Goal: Contribute content

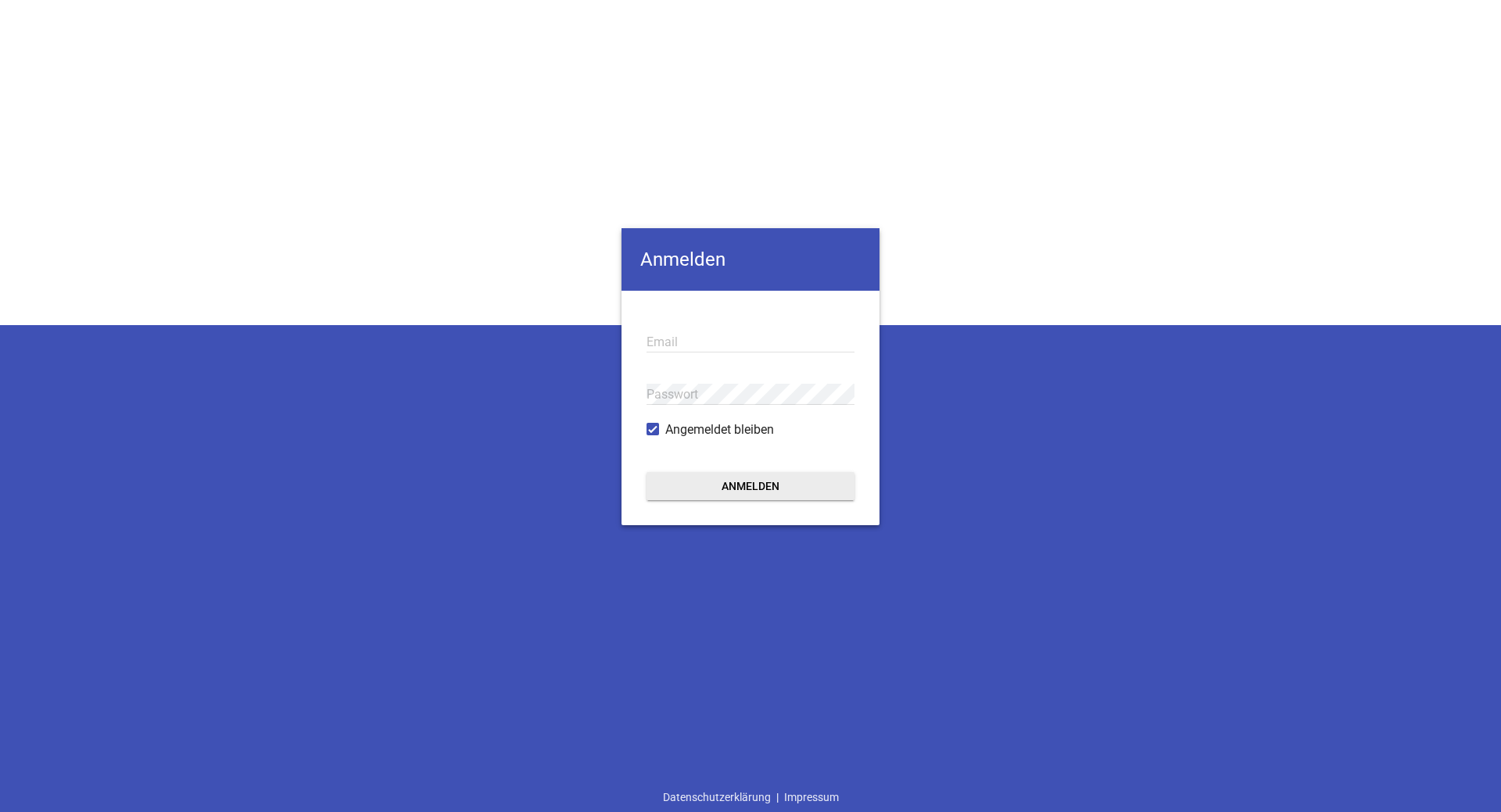
type input "[EMAIL_ADDRESS][DOMAIN_NAME]"
click at [736, 485] on button "Anmelden" at bounding box center [751, 486] width 208 height 28
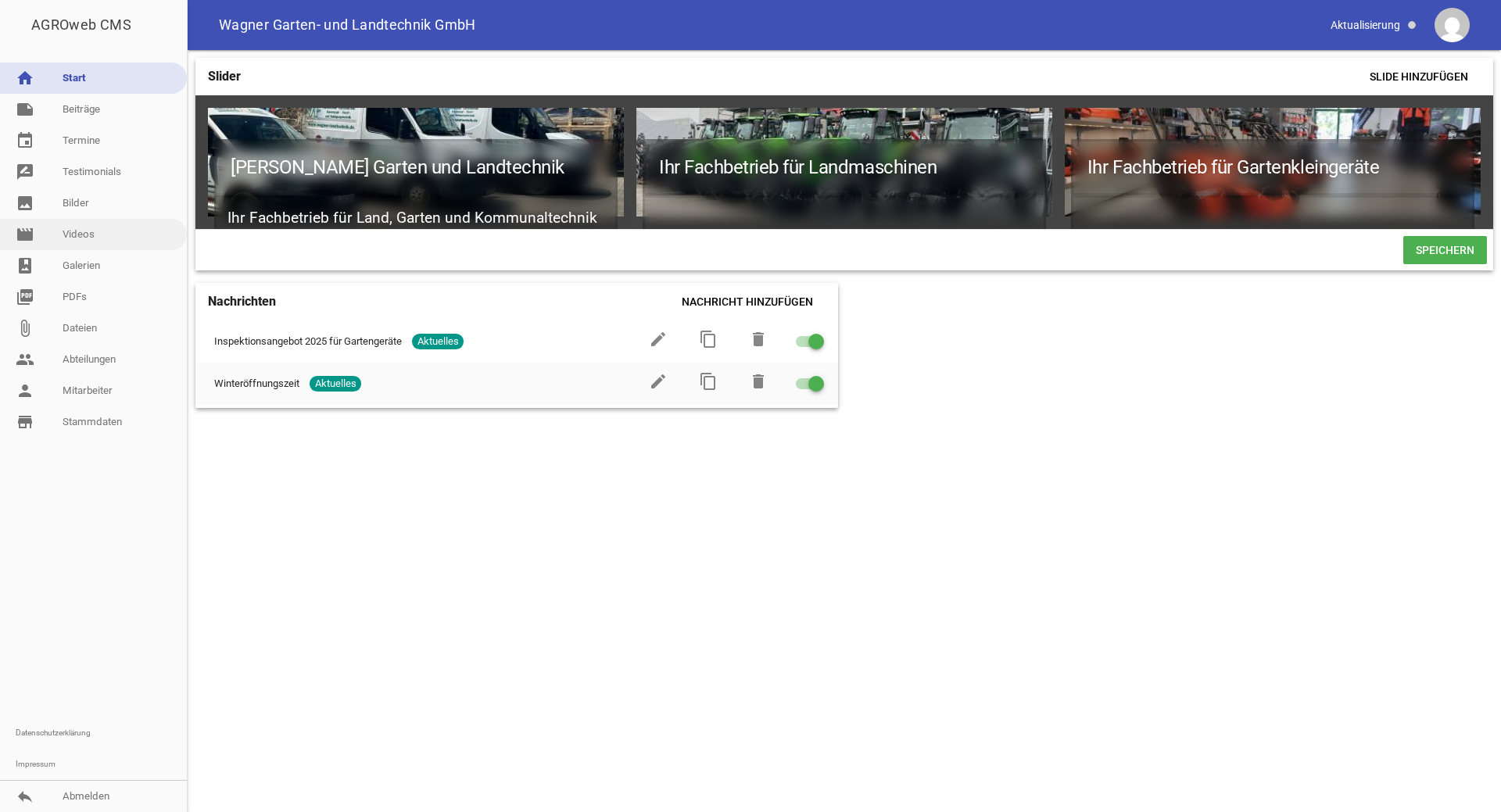
click at [101, 229] on link "movie Videos" at bounding box center [93, 234] width 186 height 31
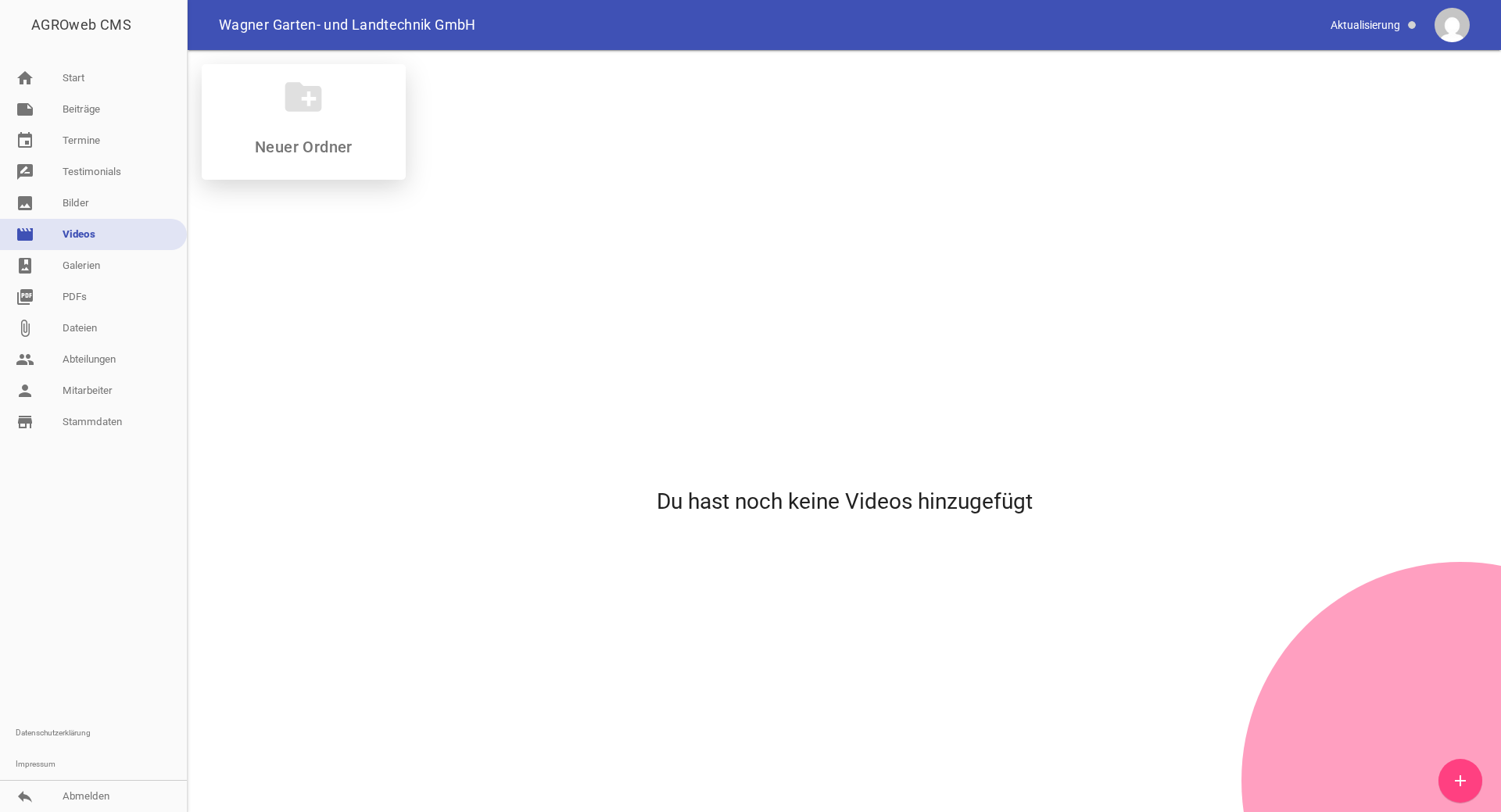
click at [317, 107] on icon "create_new_folder" at bounding box center [303, 97] width 43 height 43
click at [322, 146] on input at bounding box center [303, 147] width 186 height 19
type input "Angebote"
click at [349, 224] on div "Du hast noch keine Videos hinzugefügt" at bounding box center [844, 501] width 1310 height 618
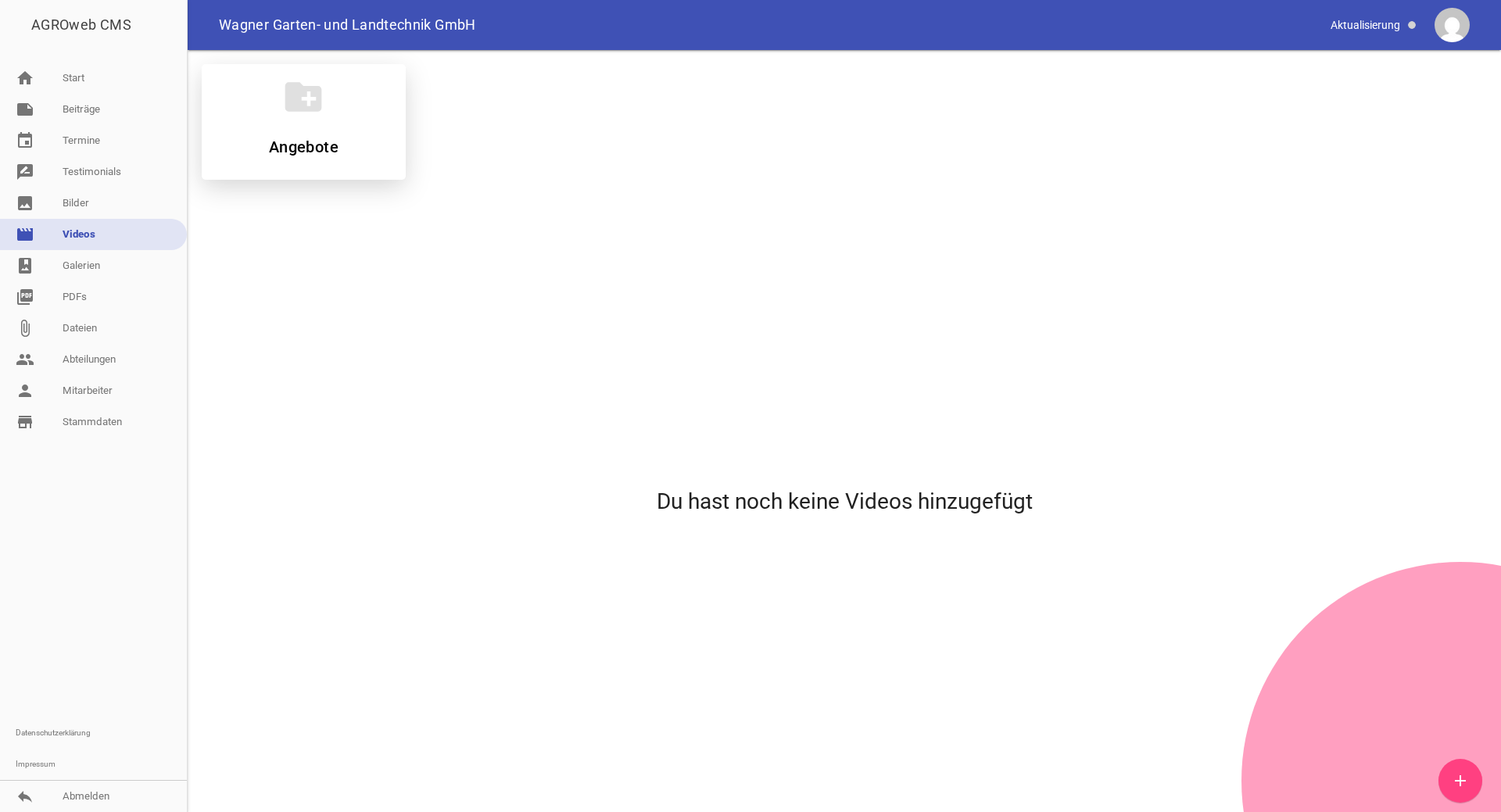
click at [303, 115] on icon "create_new_folder" at bounding box center [303, 97] width 43 height 43
click at [1459, 782] on icon "add" at bounding box center [1460, 781] width 19 height 19
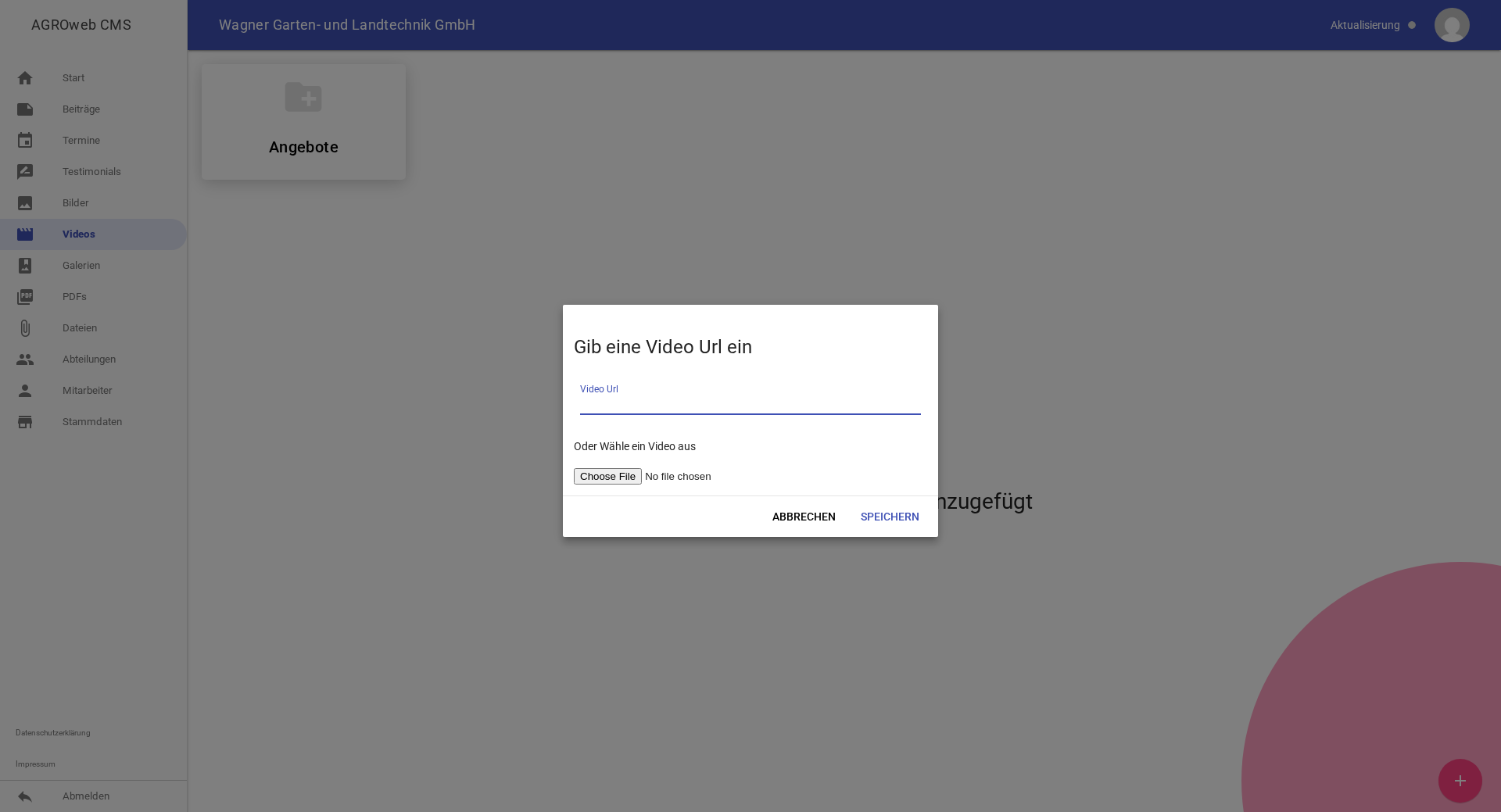
click at [647, 474] on input "file" at bounding box center [673, 476] width 198 height 16
type input "C:\fakepath\3060_Wagner (1).mp4"
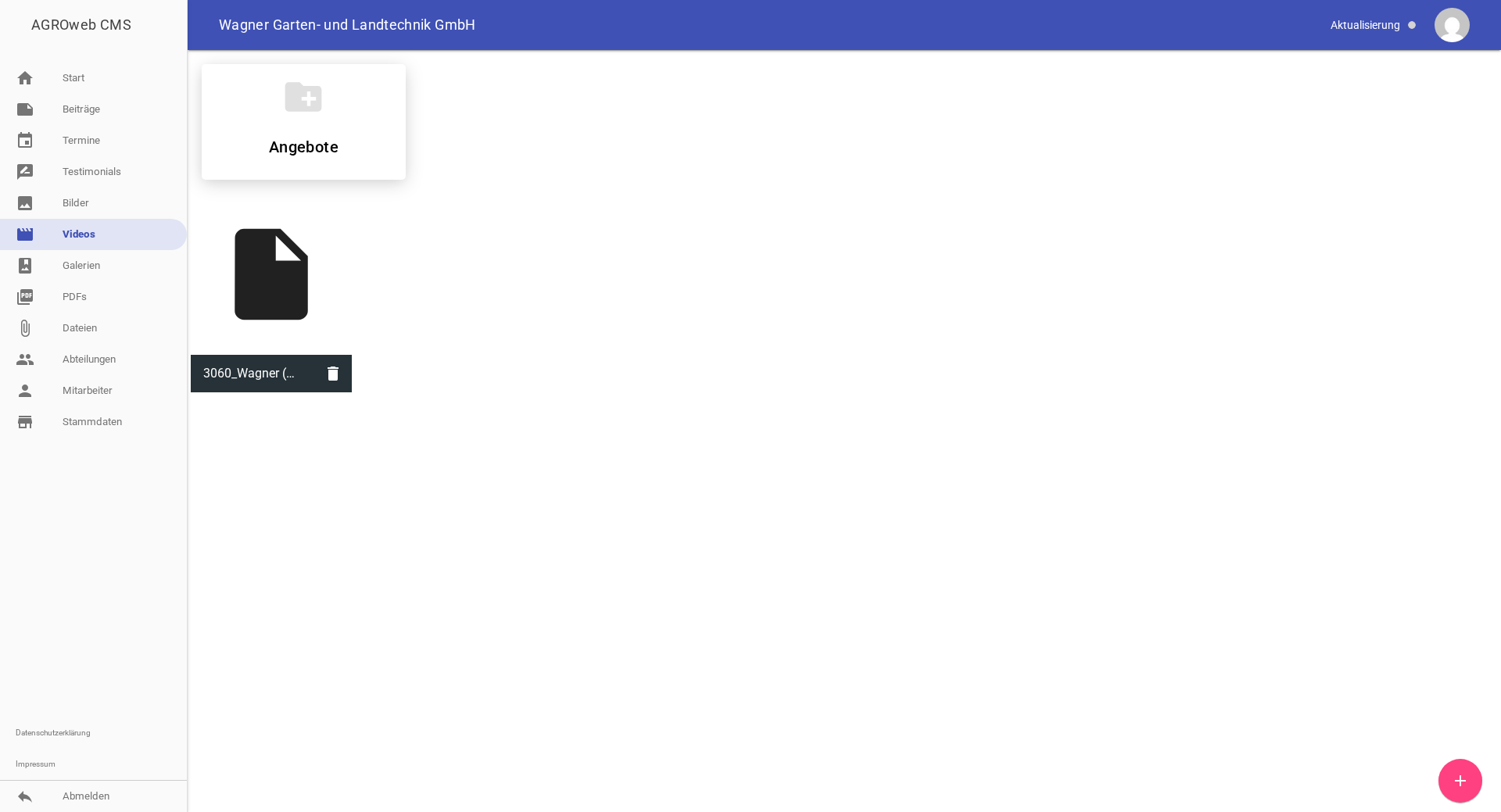
click at [261, 289] on div "insert_drive_file" at bounding box center [271, 275] width 161 height 161
type input "3060_Wagner (1).mp4"
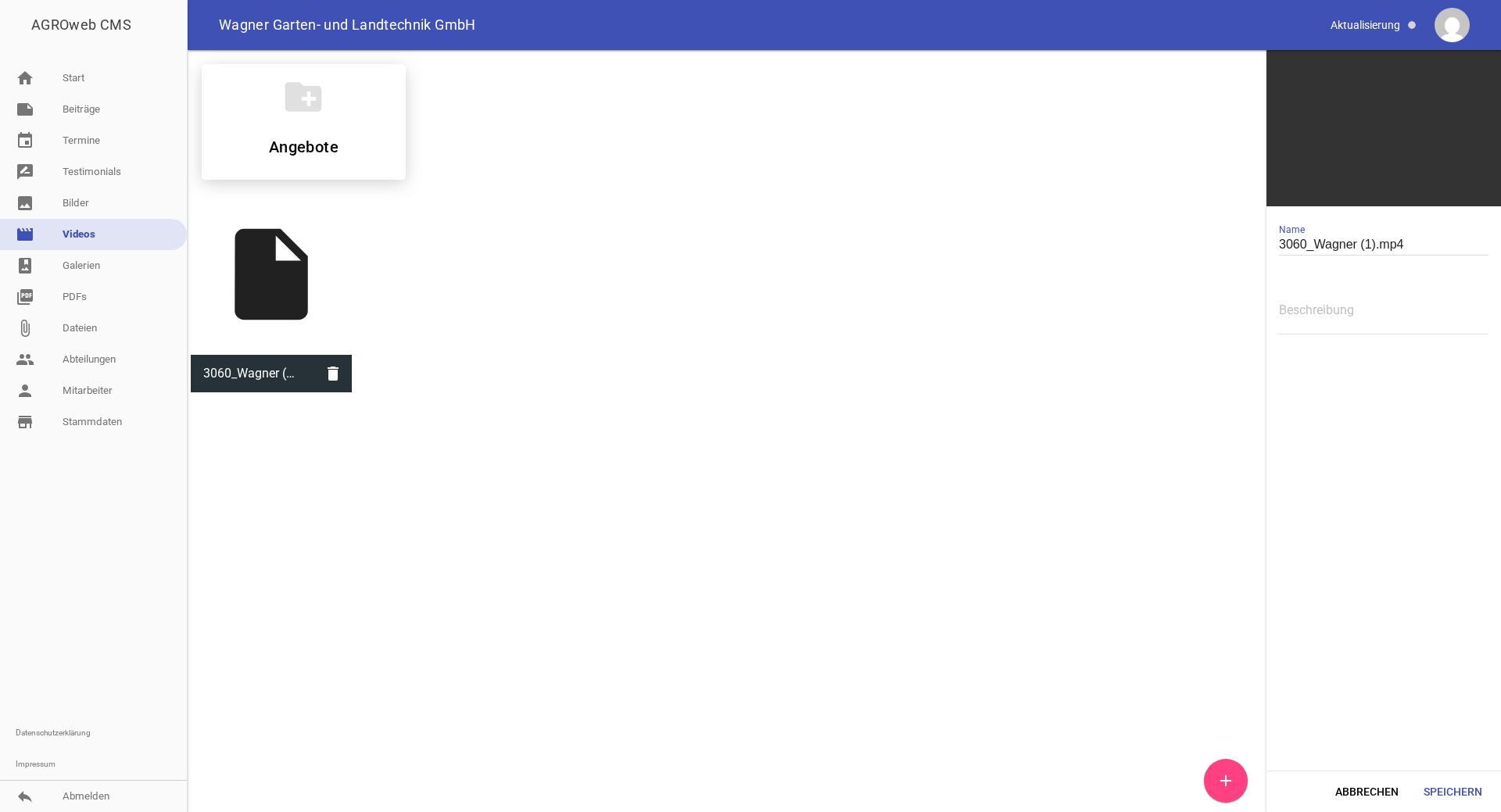
click at [1294, 312] on textarea at bounding box center [1384, 316] width 210 height 36
type textarea "3060 Angebot"
click at [1449, 791] on button "Speichern" at bounding box center [1452, 791] width 83 height 28
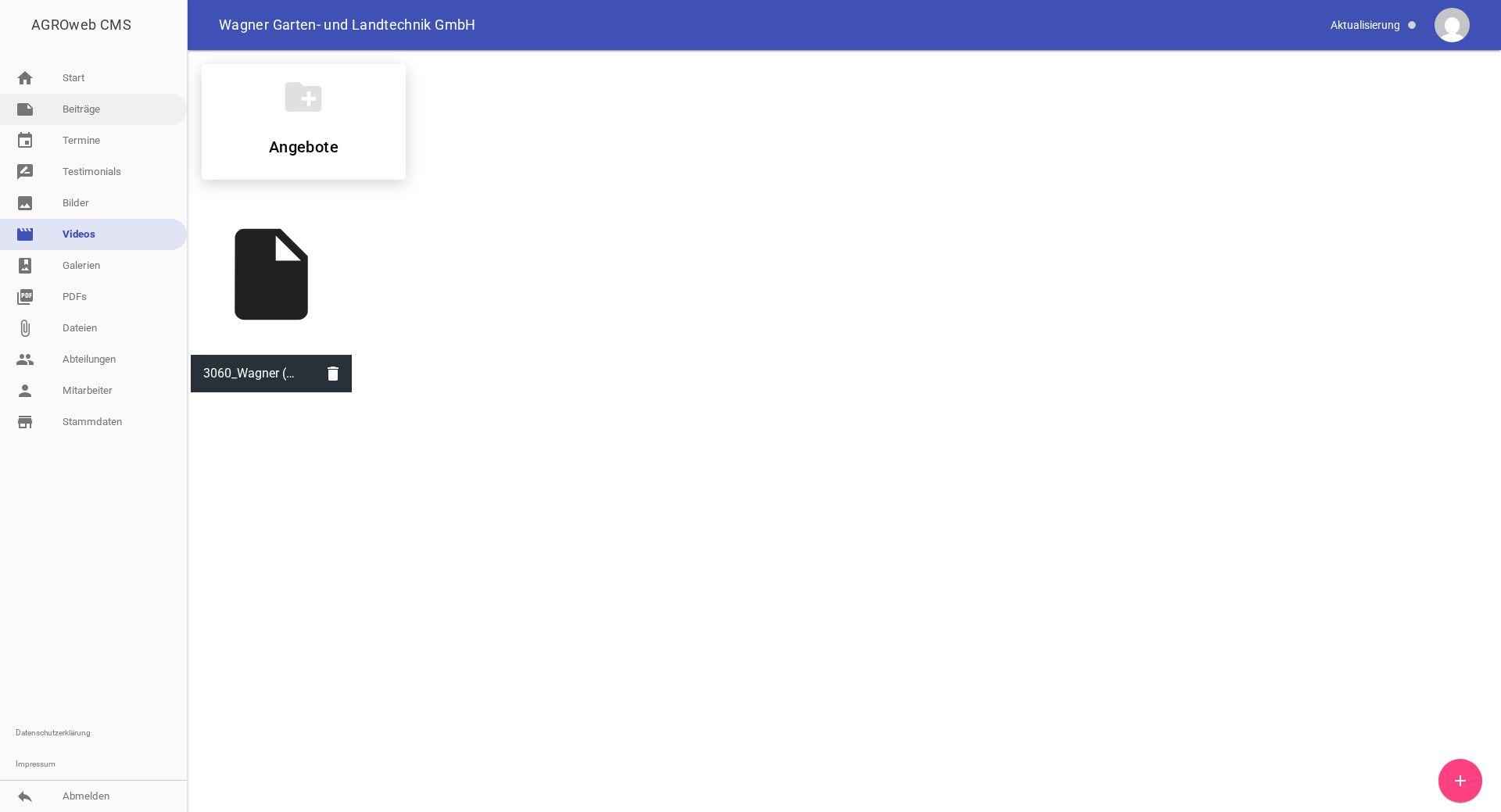
click at [91, 120] on link "note Beiträge" at bounding box center [93, 109] width 186 height 31
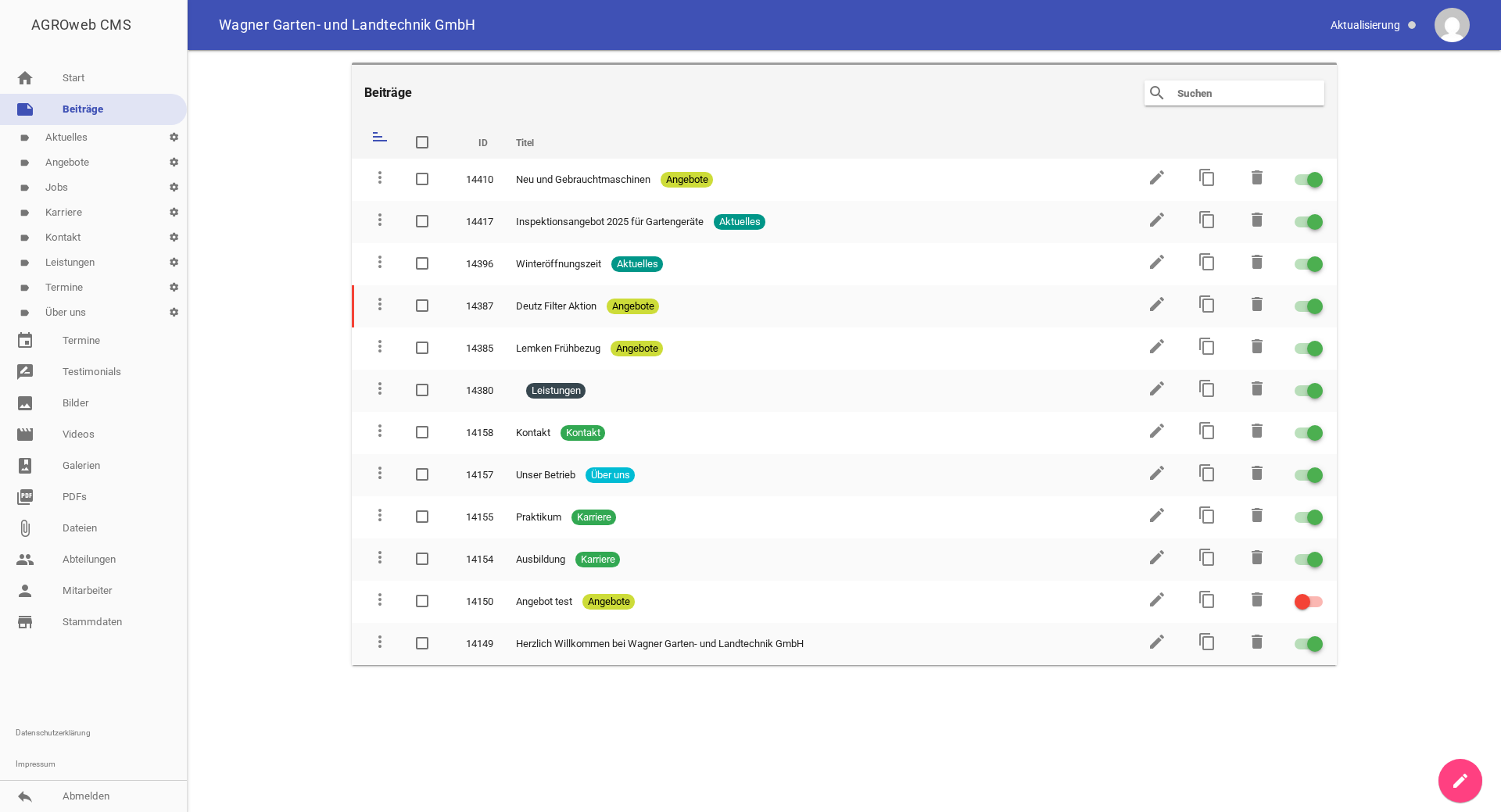
click at [81, 163] on link "label Angebote settings" at bounding box center [93, 162] width 186 height 25
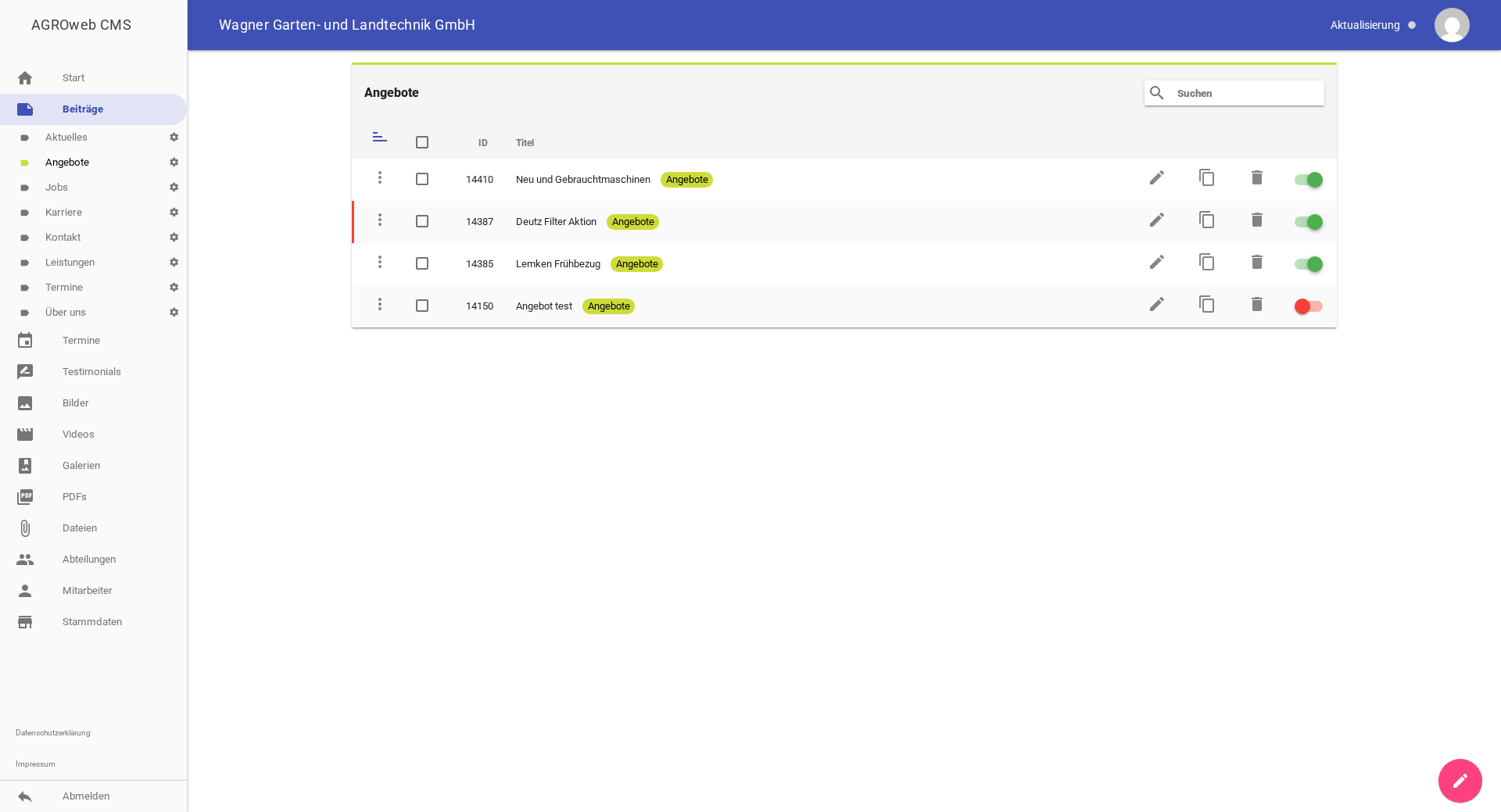
click at [1456, 774] on icon "create" at bounding box center [1460, 781] width 19 height 19
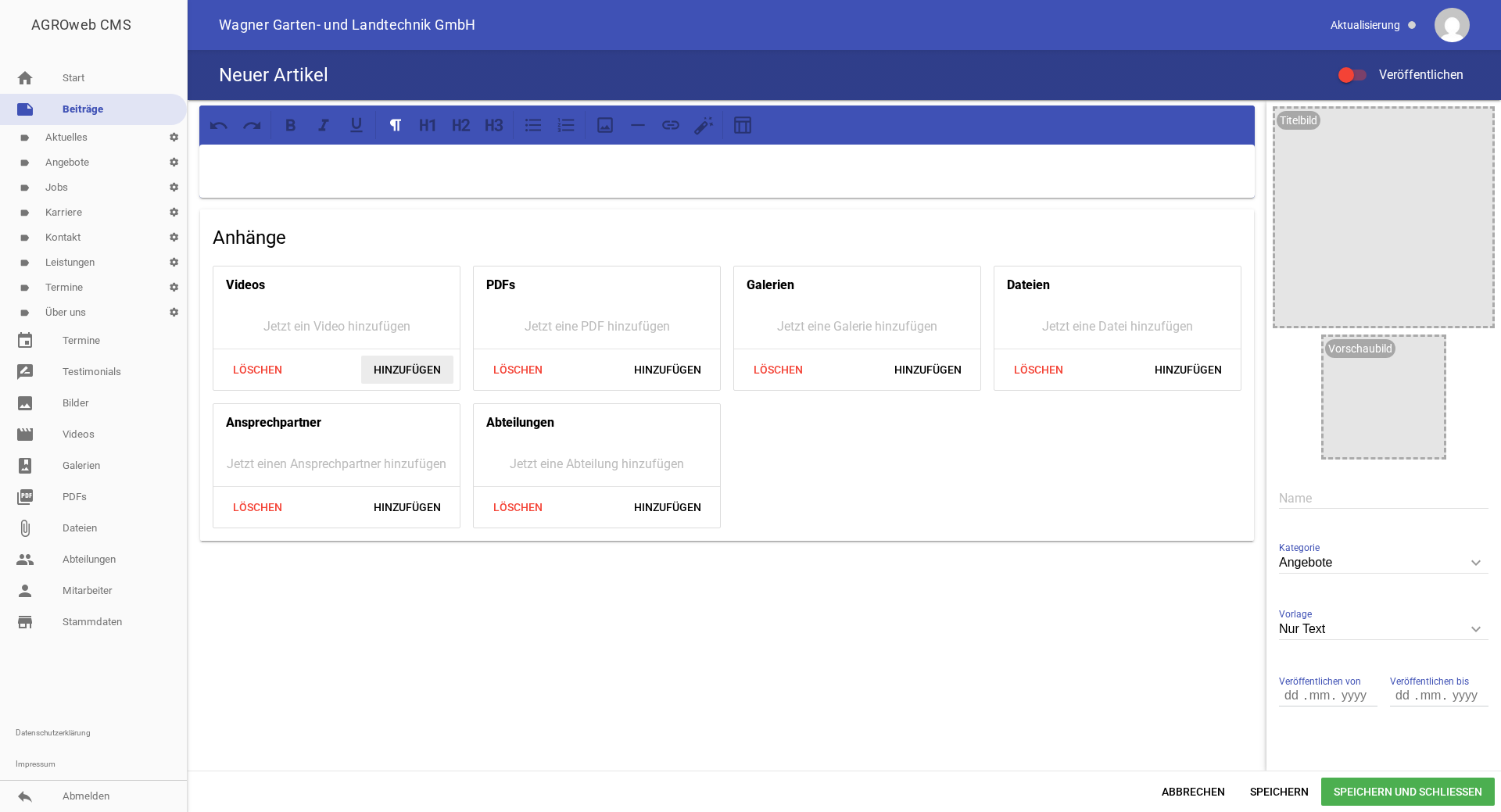
click at [390, 364] on span "Hinzufügen" at bounding box center [408, 369] width 92 height 28
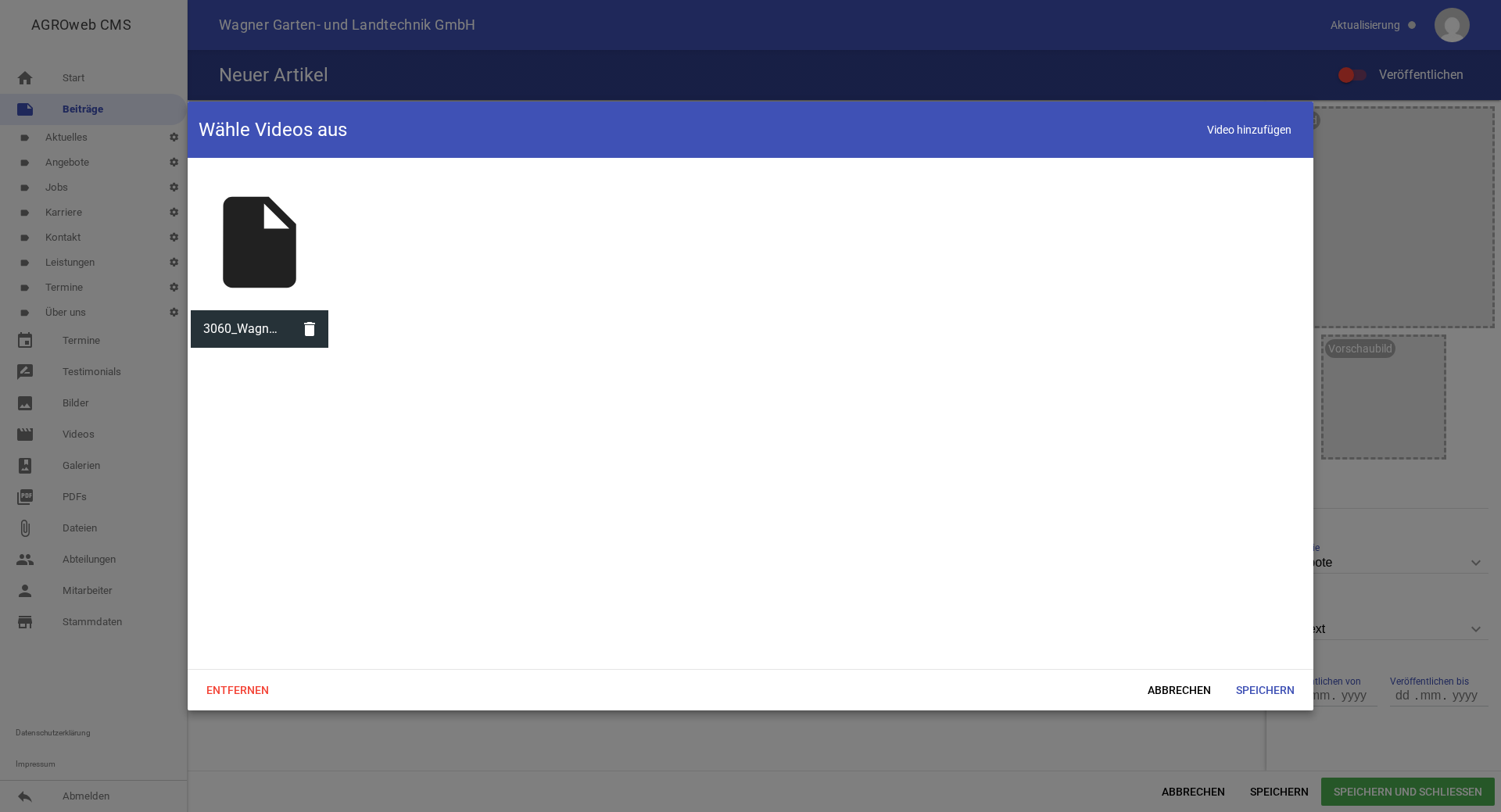
click at [290, 282] on div "insert_drive_file" at bounding box center [259, 242] width 138 height 138
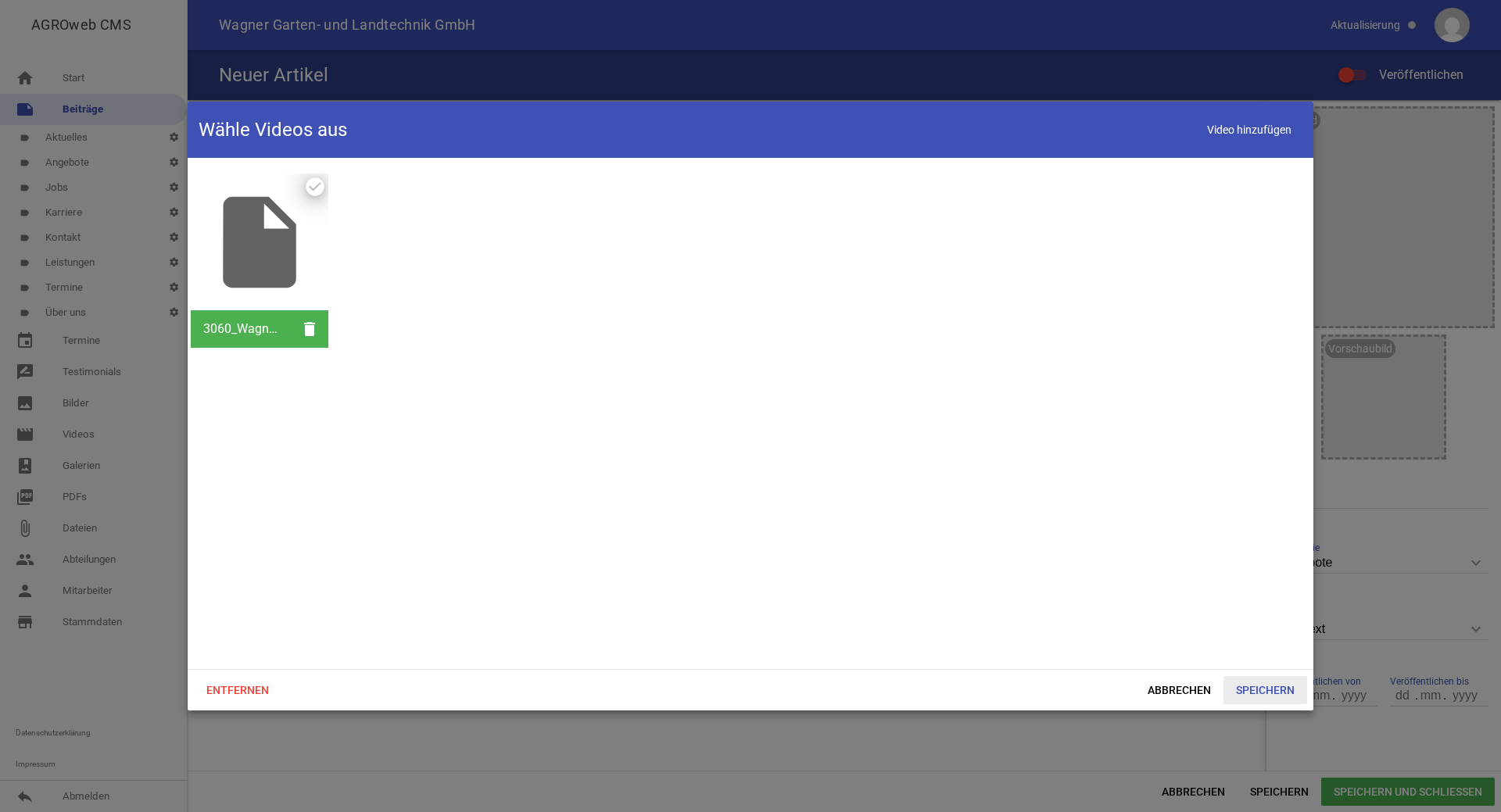
click at [1276, 691] on span "Speichern" at bounding box center [1265, 690] width 83 height 28
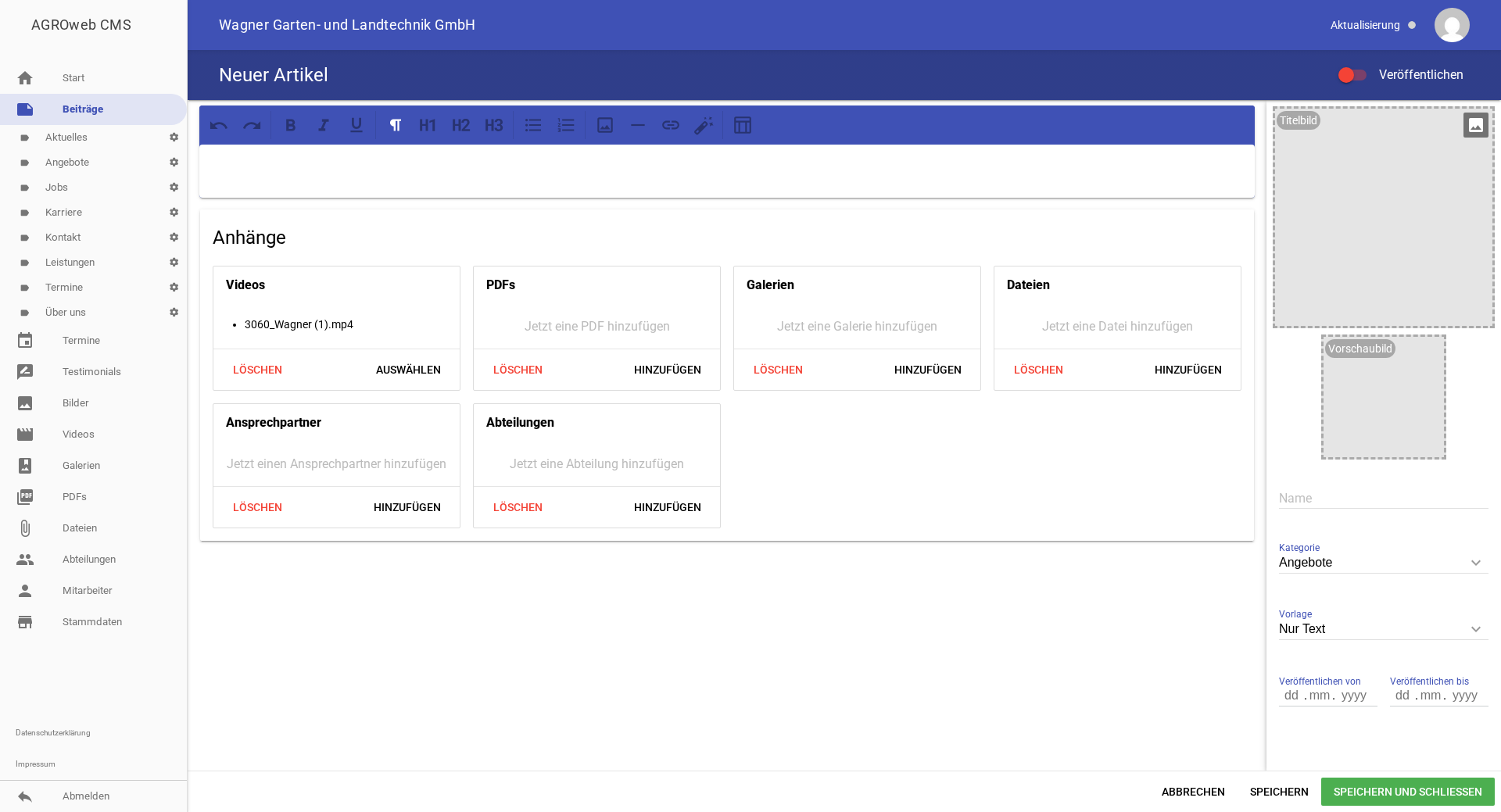
click at [1469, 129] on icon "image" at bounding box center [1476, 125] width 25 height 25
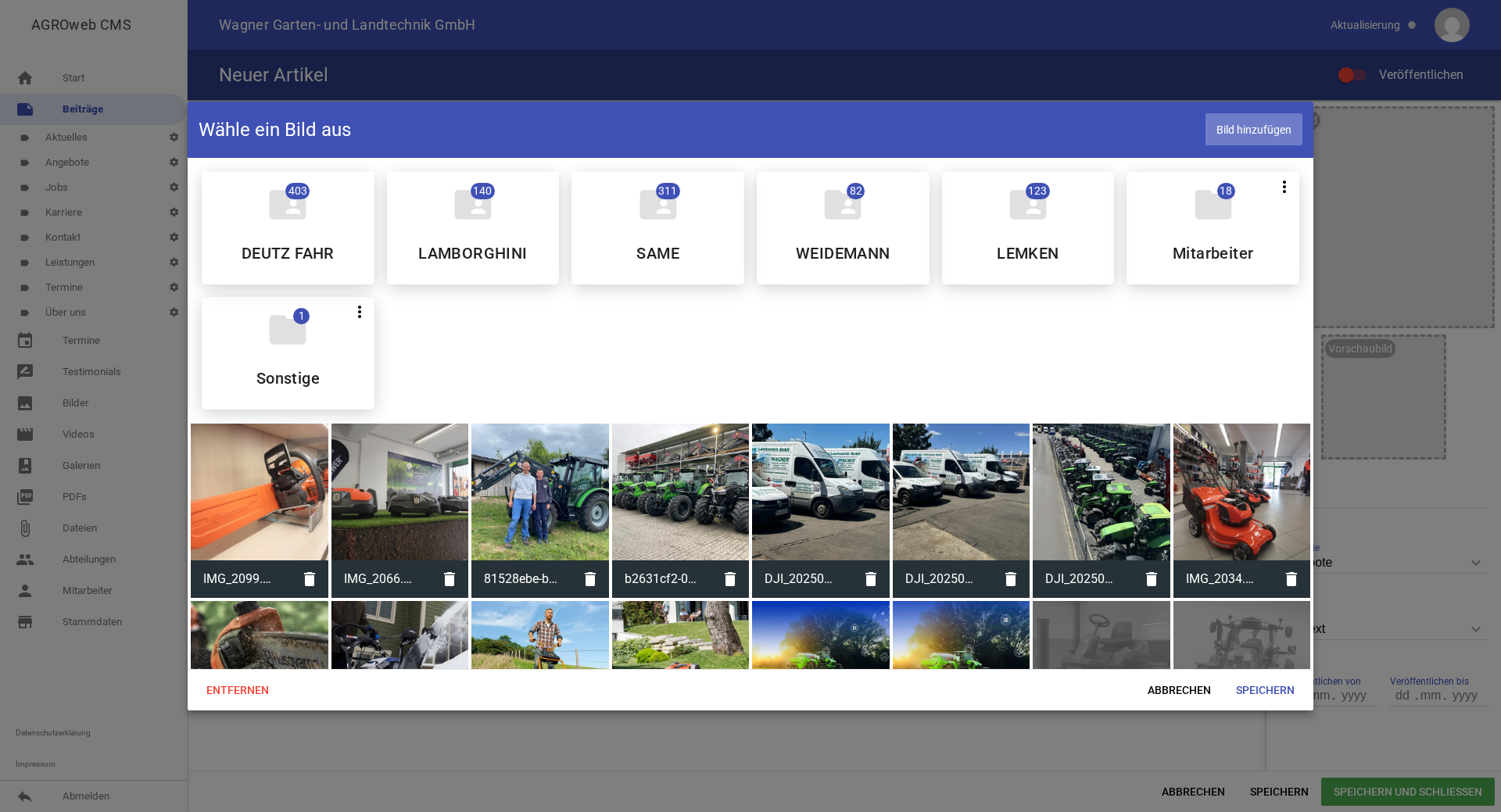
click at [1275, 126] on span "Bild hinzufügen" at bounding box center [1254, 129] width 97 height 32
click at [1237, 130] on span "Bild hinzufügen" at bounding box center [1254, 129] width 97 height 32
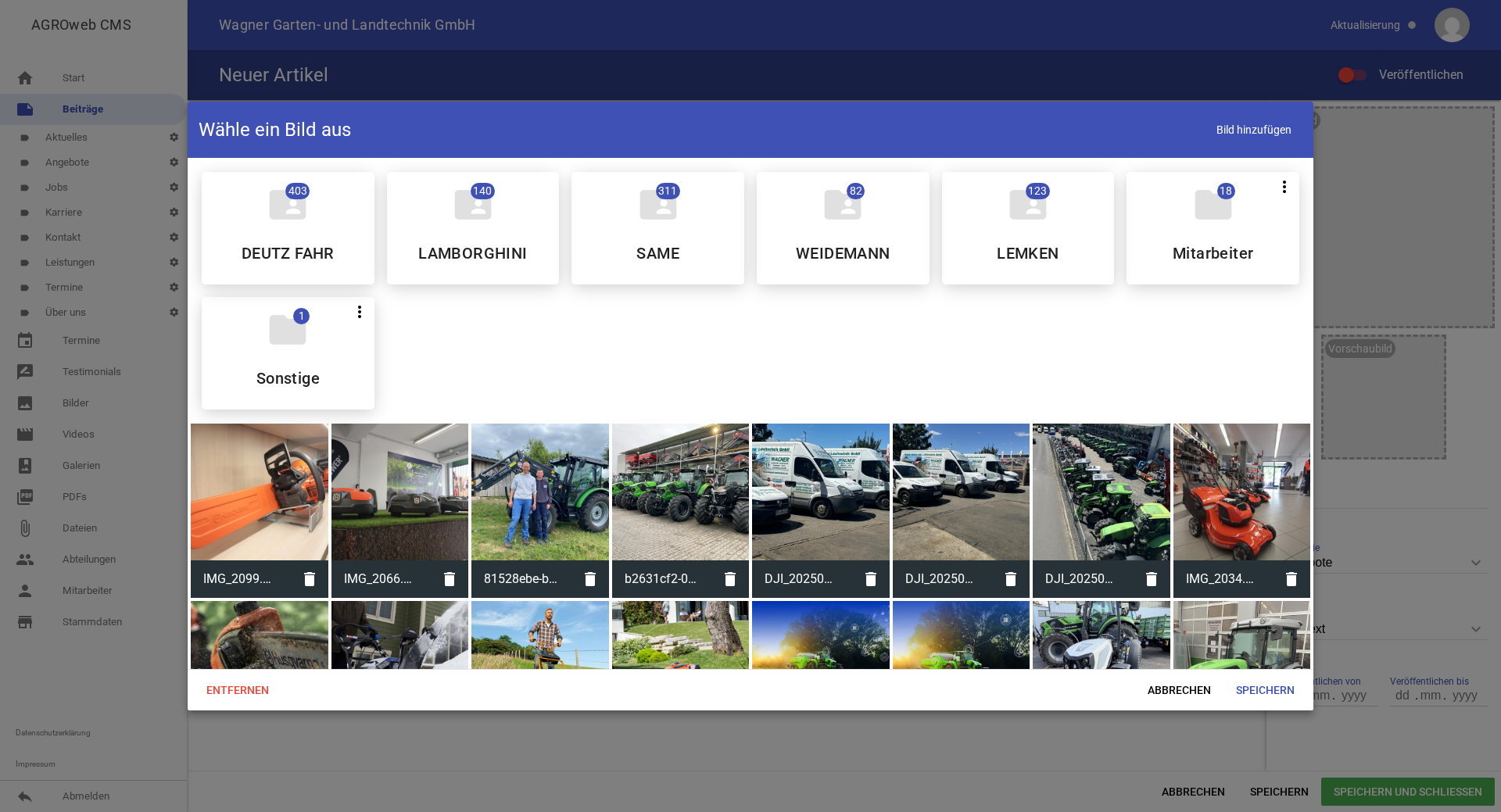
click at [1200, 630] on div at bounding box center [1242, 669] width 138 height 138
click at [1277, 691] on span "Speichern" at bounding box center [1265, 690] width 83 height 28
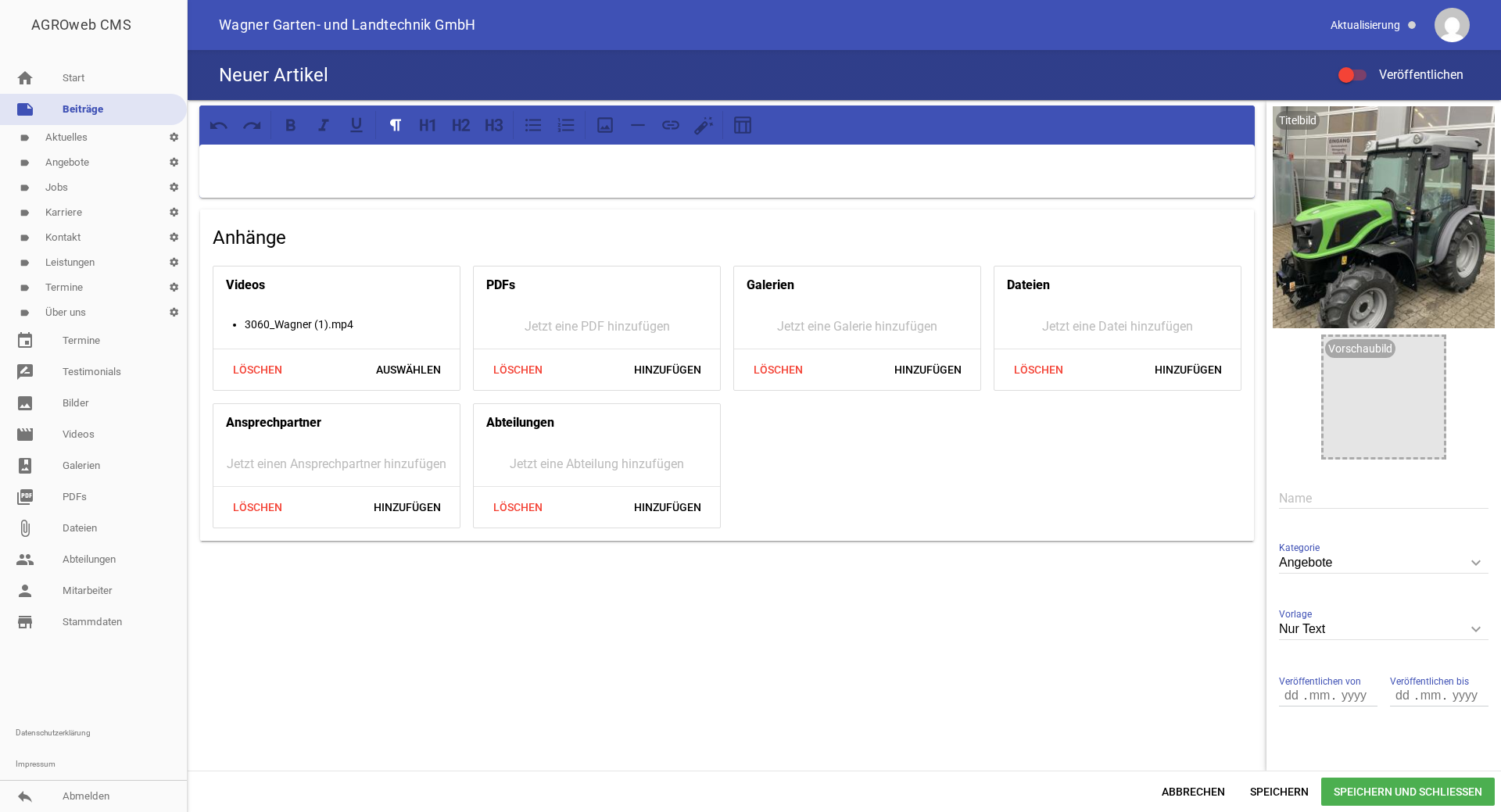
click at [316, 172] on p at bounding box center [728, 165] width 1034 height 19
click at [484, 123] on icon at bounding box center [493, 125] width 20 height 20
click at [292, 123] on icon at bounding box center [290, 125] width 20 height 20
drag, startPoint x: 280, startPoint y: 168, endPoint x: 127, endPoint y: 186, distance: 154.1
click at [127, 186] on div "AGROweb CMS home Start note Beiträge label Aktuelles settings label Angebote se…" at bounding box center [750, 406] width 1501 height 812
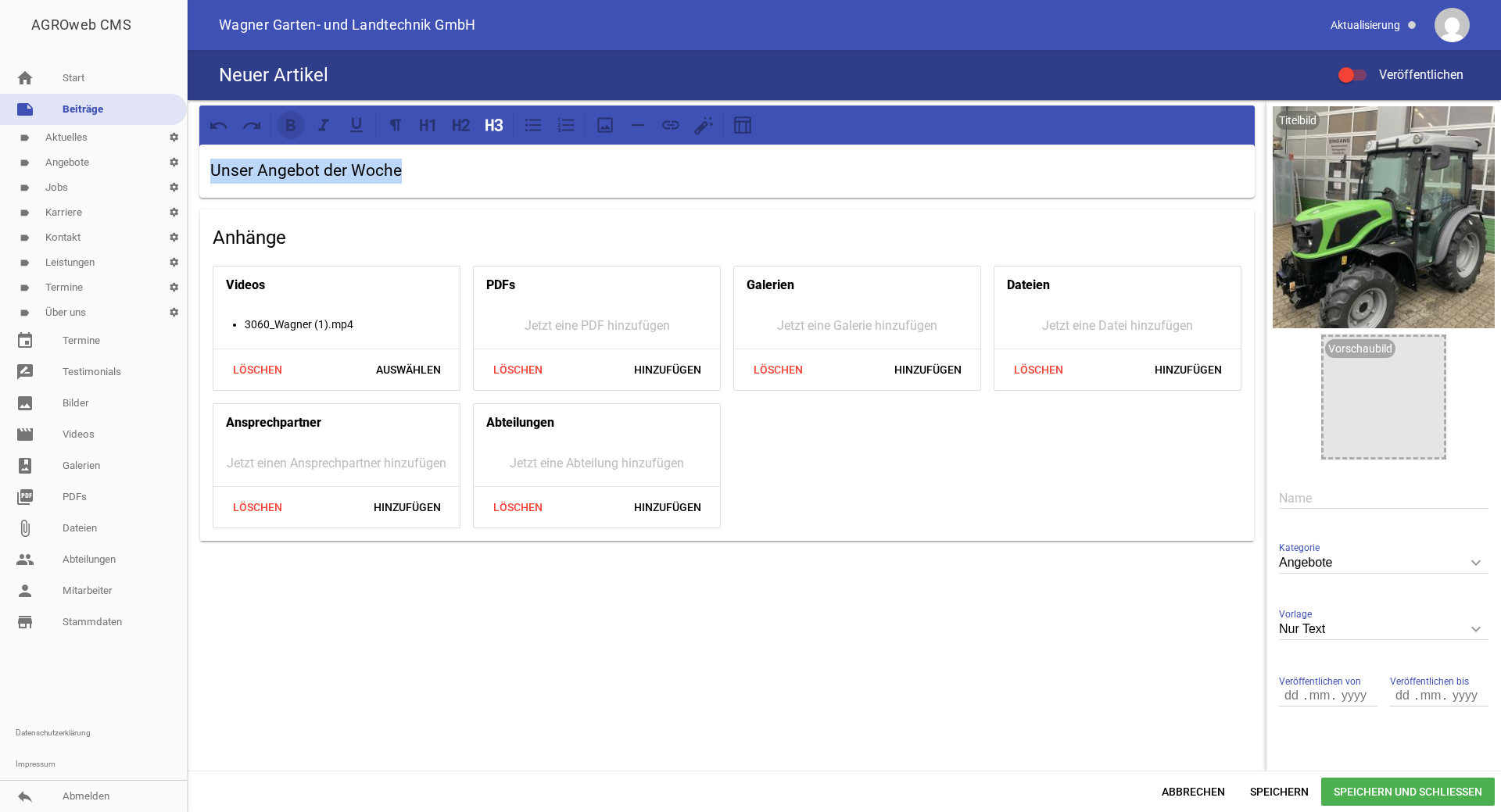
click at [282, 127] on icon at bounding box center [290, 125] width 20 height 20
click at [404, 172] on h3 "Unser Angebot der Woche" at bounding box center [728, 171] width 1034 height 25
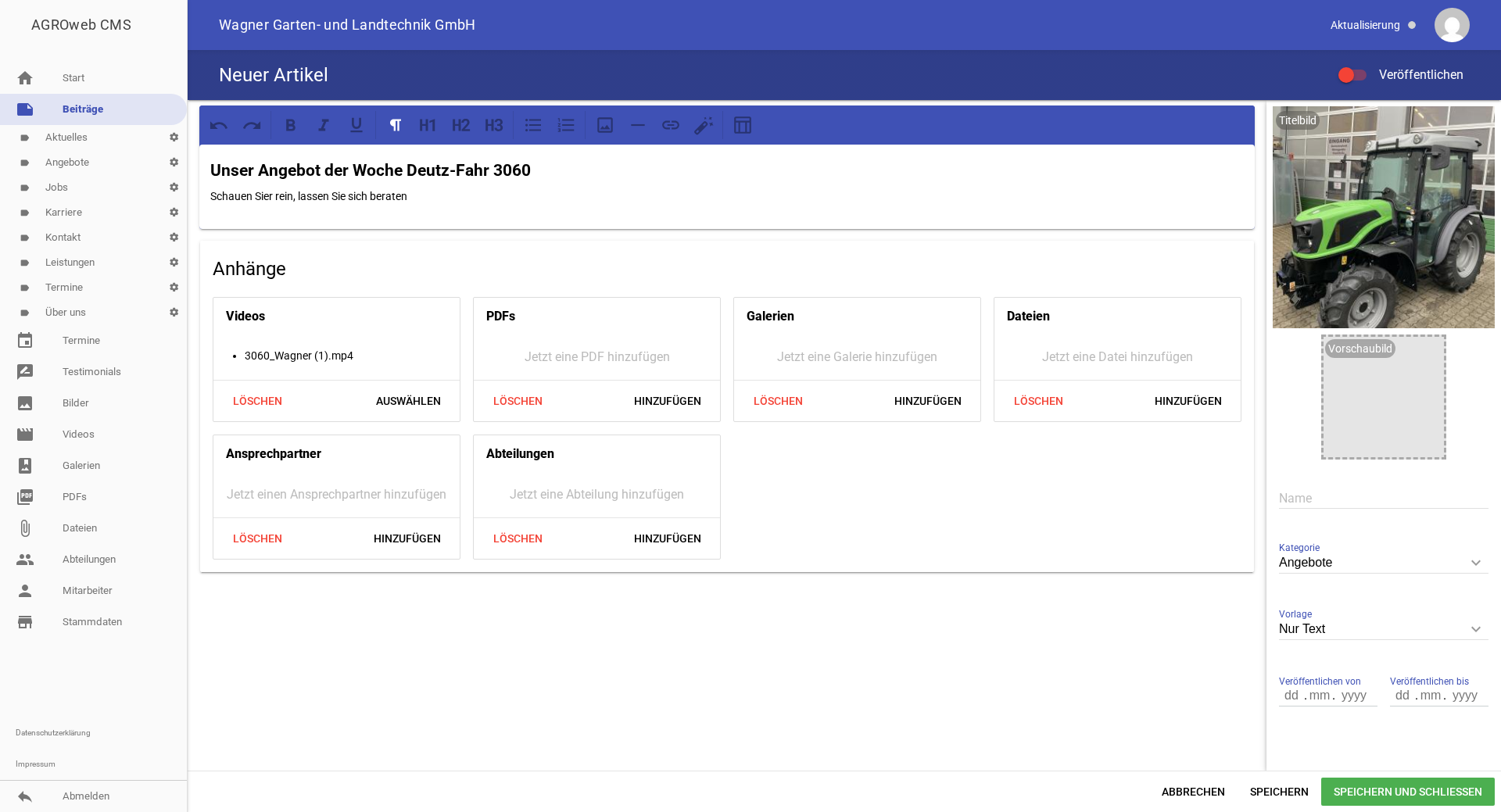
click at [272, 201] on p "Schauen Sier rein, lassen Sie sich beraten" at bounding box center [728, 196] width 1034 height 19
drag, startPoint x: 409, startPoint y: 190, endPoint x: 197, endPoint y: 208, distance: 212.8
click at [197, 208] on div "Unser Angebot der Woche Deutz-Fahr 3060 Schauen Sie rein, lassen Sie sich berat…" at bounding box center [727, 339] width 1079 height 478
click at [455, 120] on icon at bounding box center [456, 125] width 8 height 12
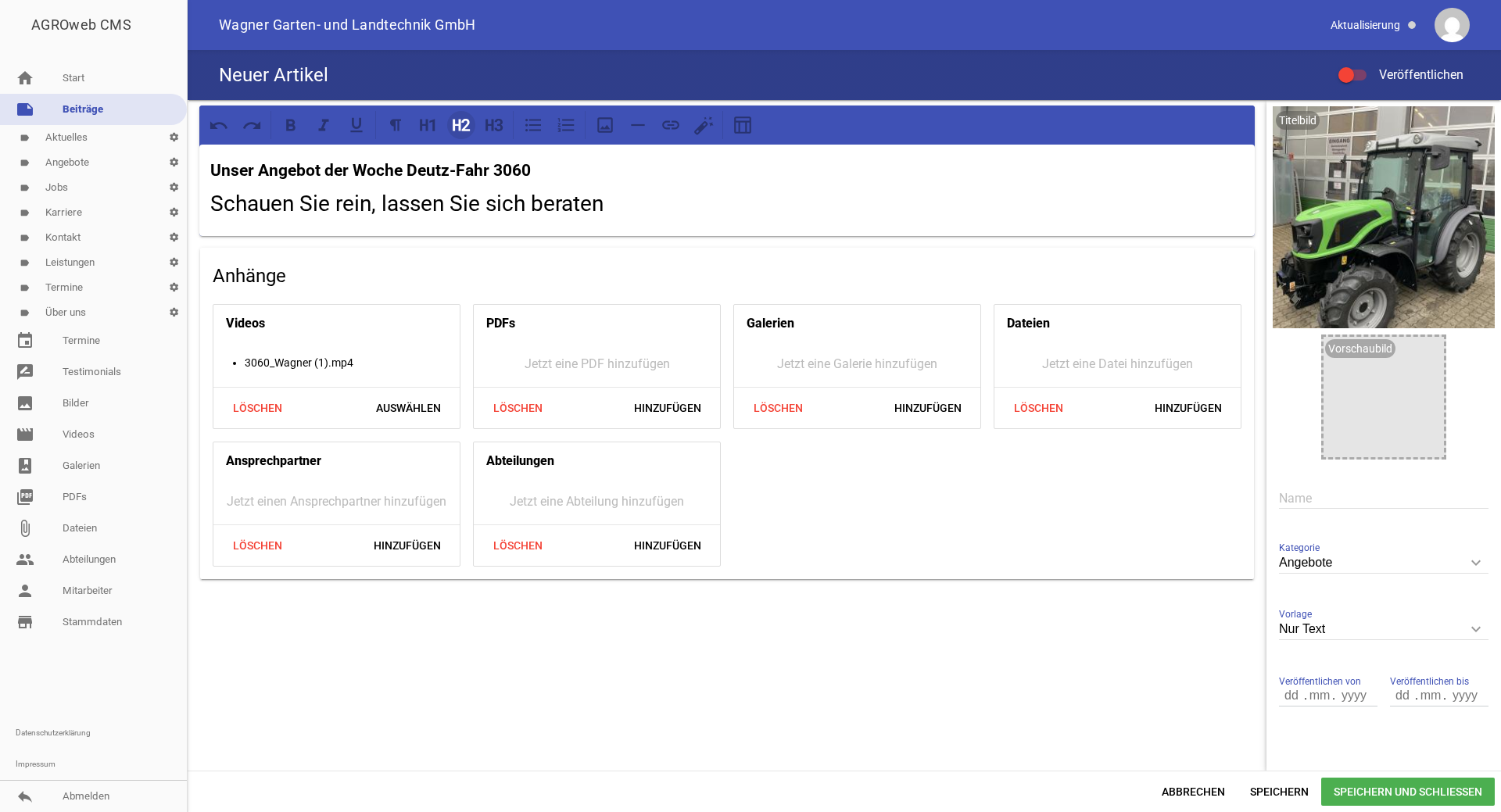
click at [455, 120] on icon at bounding box center [456, 125] width 8 height 12
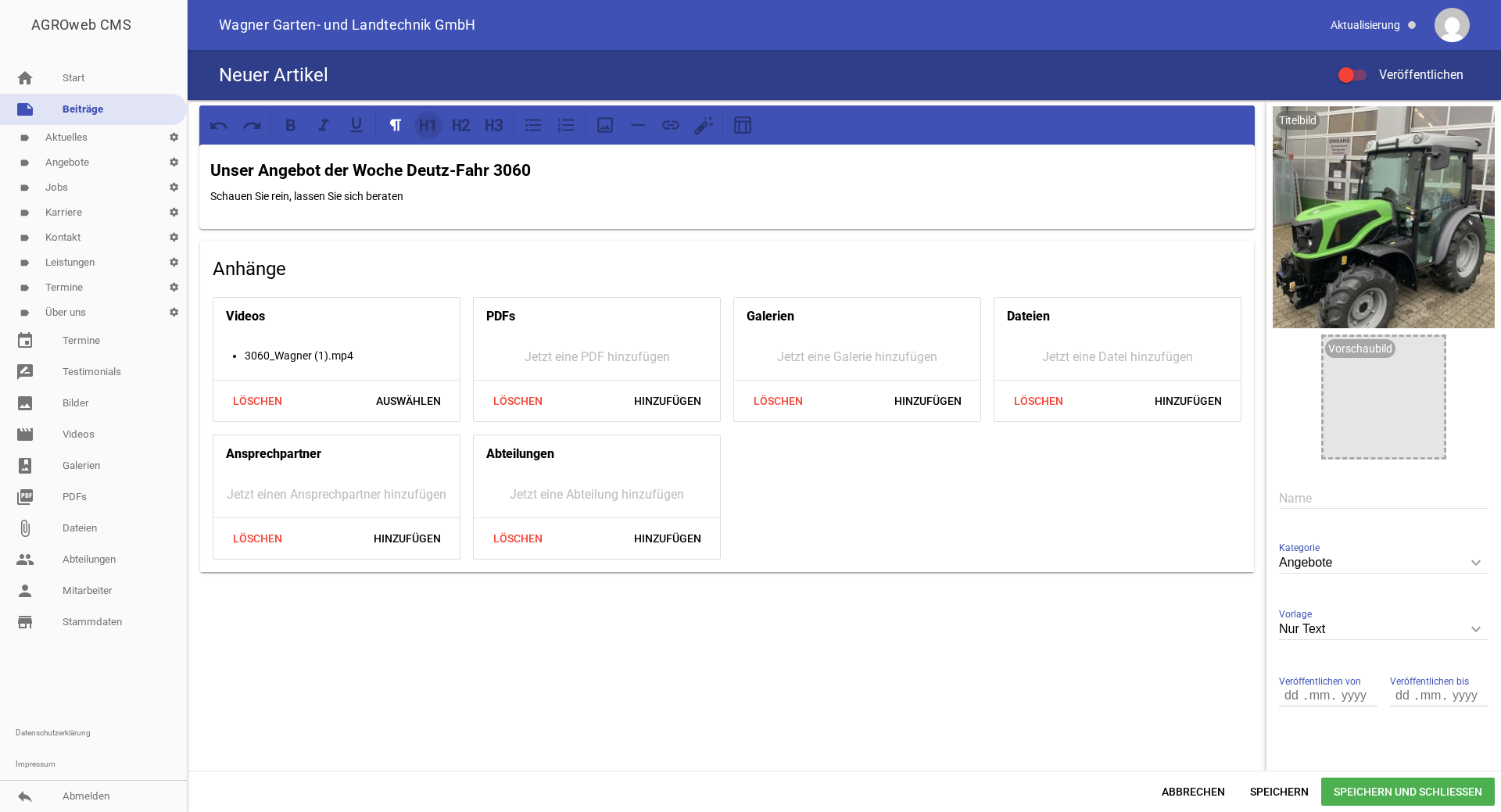
click at [435, 125] on icon at bounding box center [427, 125] width 20 height 20
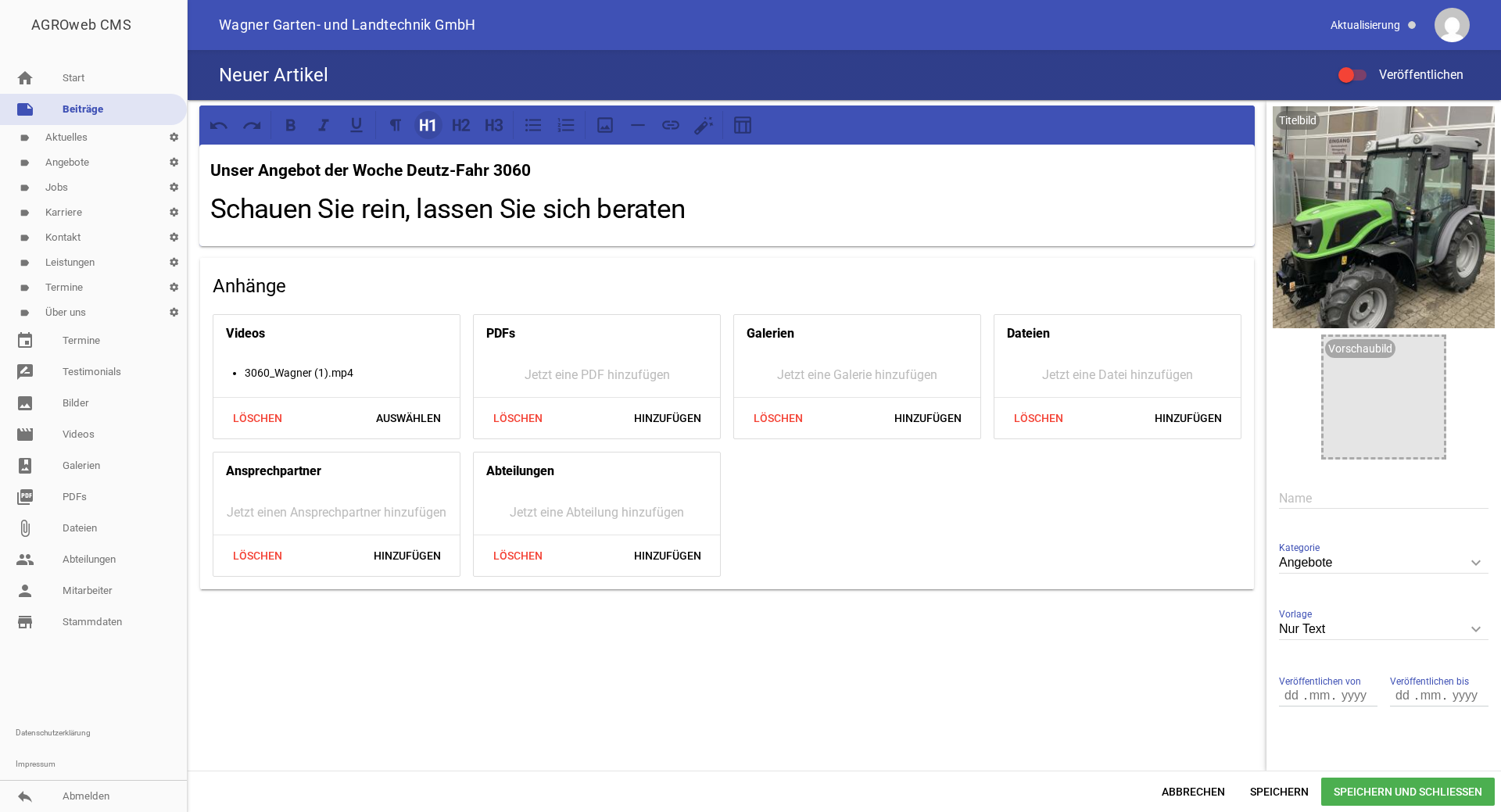
click at [435, 125] on icon at bounding box center [427, 125] width 20 height 20
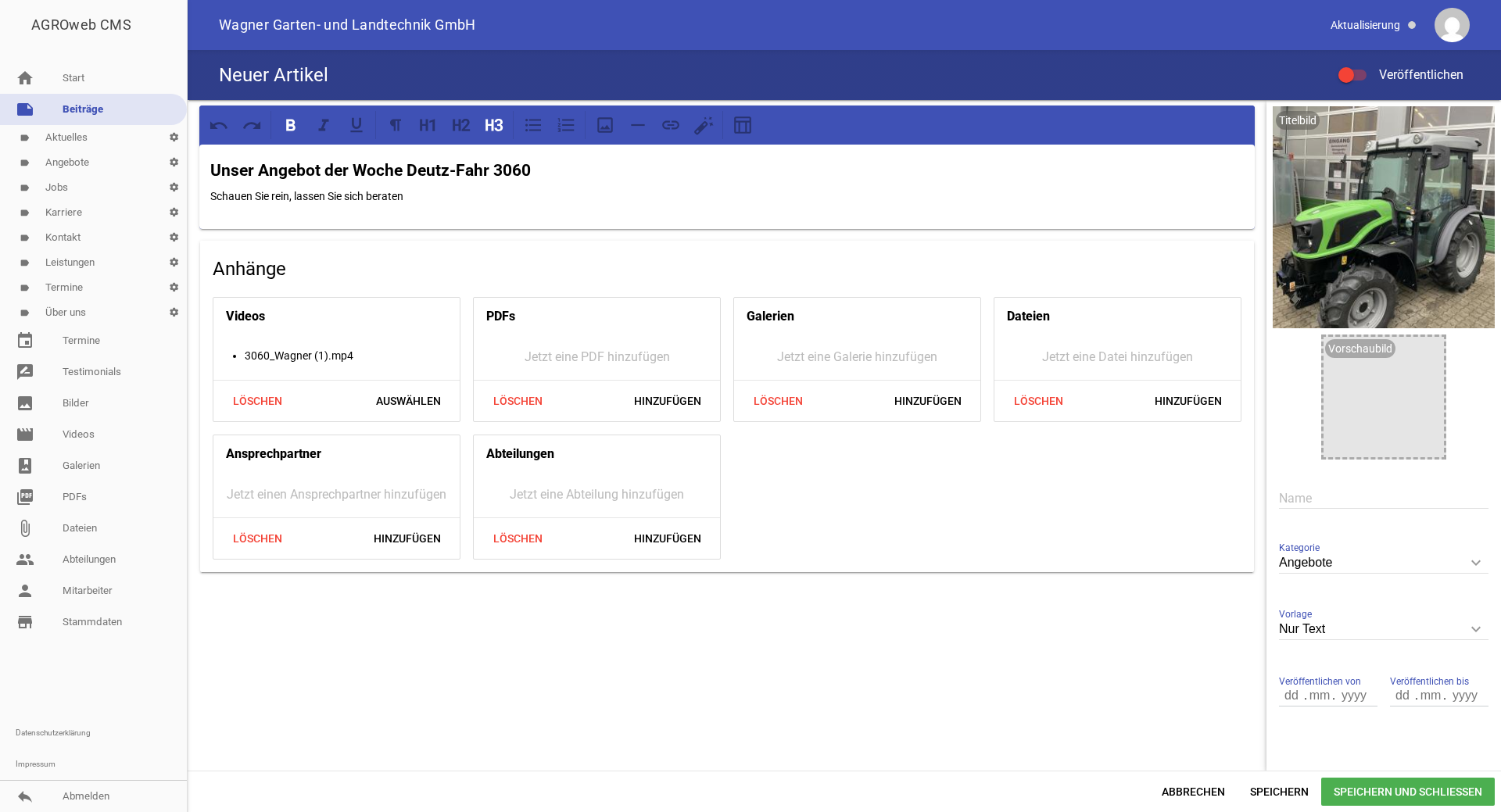
click at [533, 169] on h3 "Unser Angebot der Woche Deutz-Fahr 3060" at bounding box center [728, 171] width 1034 height 25
click at [421, 122] on icon at bounding box center [423, 125] width 8 height 12
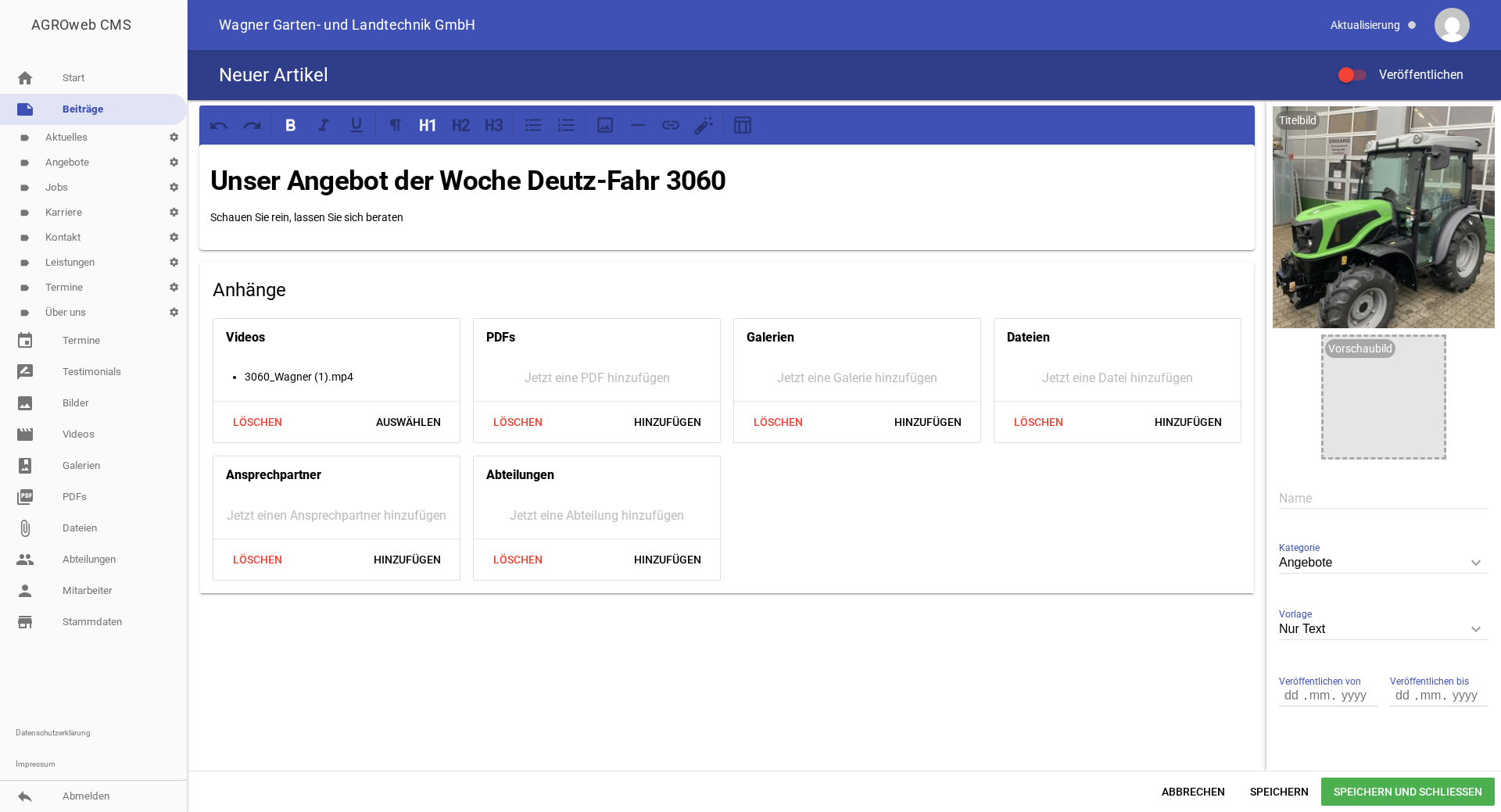
click at [406, 214] on p "Schauen Sie rein, lassen Sie sich beraten" at bounding box center [728, 218] width 1034 height 19
click at [464, 127] on icon at bounding box center [460, 125] width 20 height 20
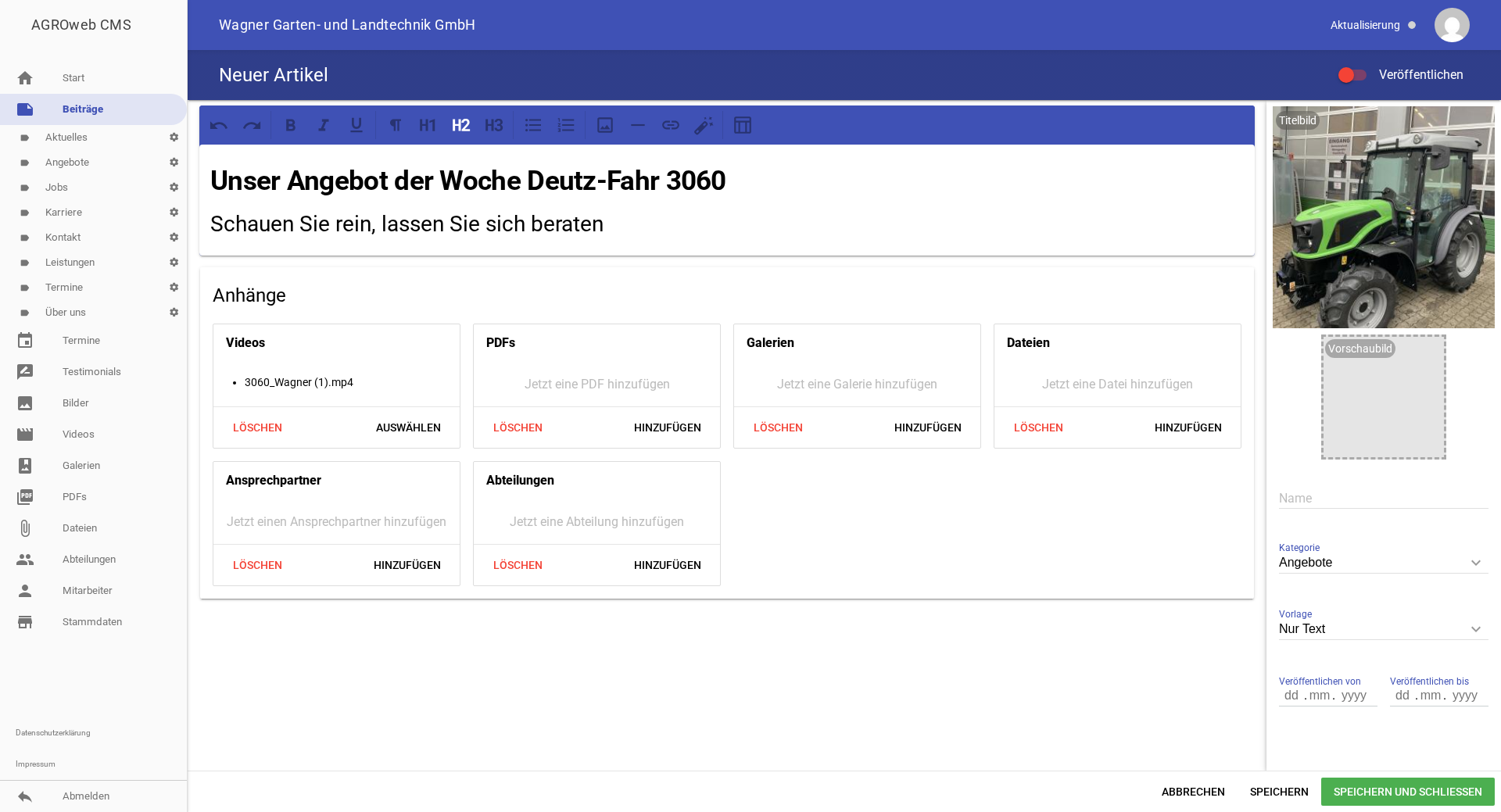
click at [1288, 495] on input "text" at bounding box center [1384, 498] width 210 height 21
type input "Angebot 3060"
click at [1383, 792] on span "Speichern und Schließen" at bounding box center [1408, 791] width 173 height 28
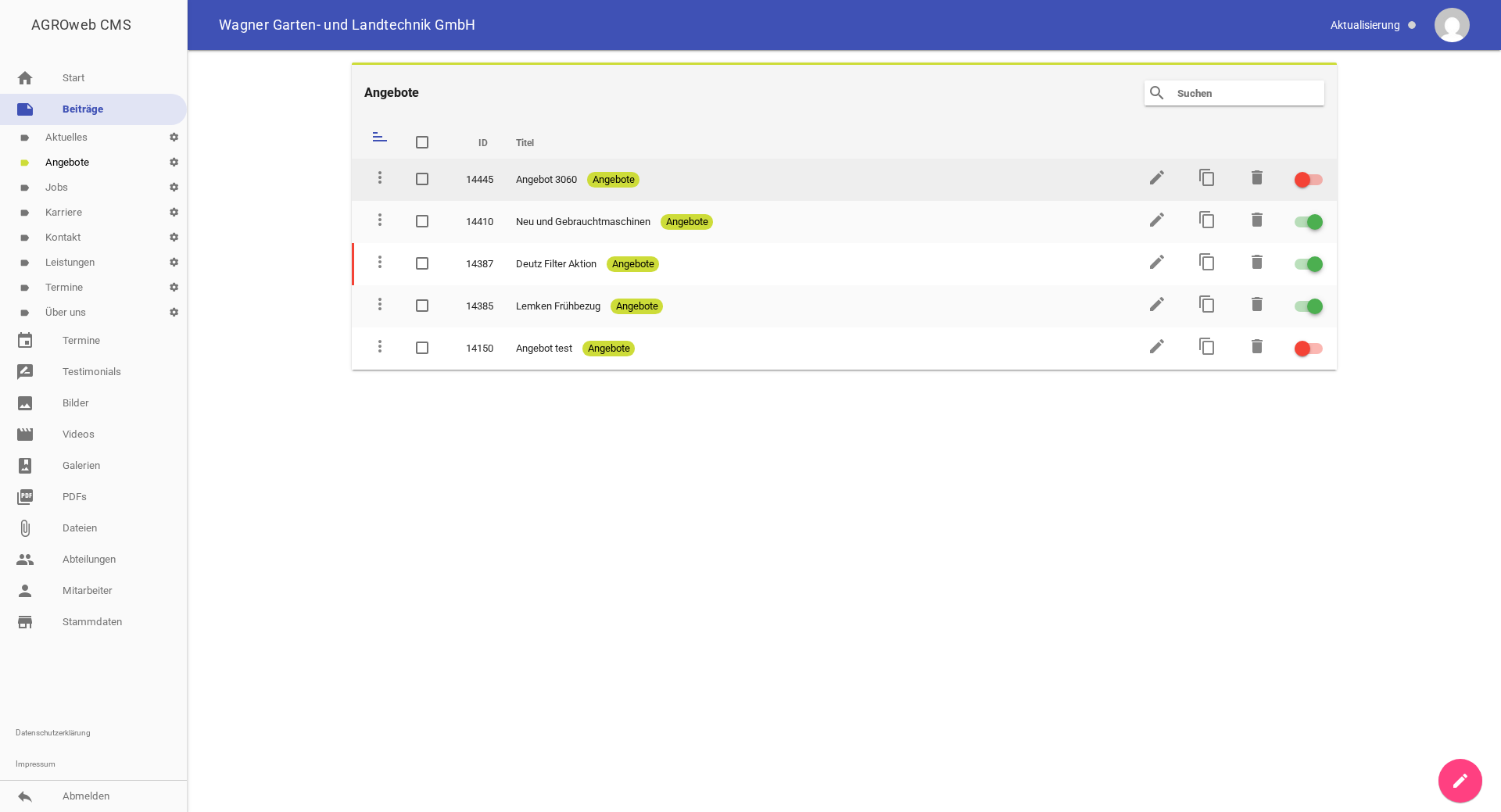
click at [1305, 181] on span at bounding box center [1302, 179] width 6 height 6
click at [1318, 171] on input "checkbox" at bounding box center [1318, 171] width 0 height 0
click at [1303, 181] on div at bounding box center [1308, 179] width 28 height 11
click at [1318, 171] on input "checkbox" at bounding box center [1318, 171] width 0 height 0
